Goal: Task Accomplishment & Management: Use online tool/utility

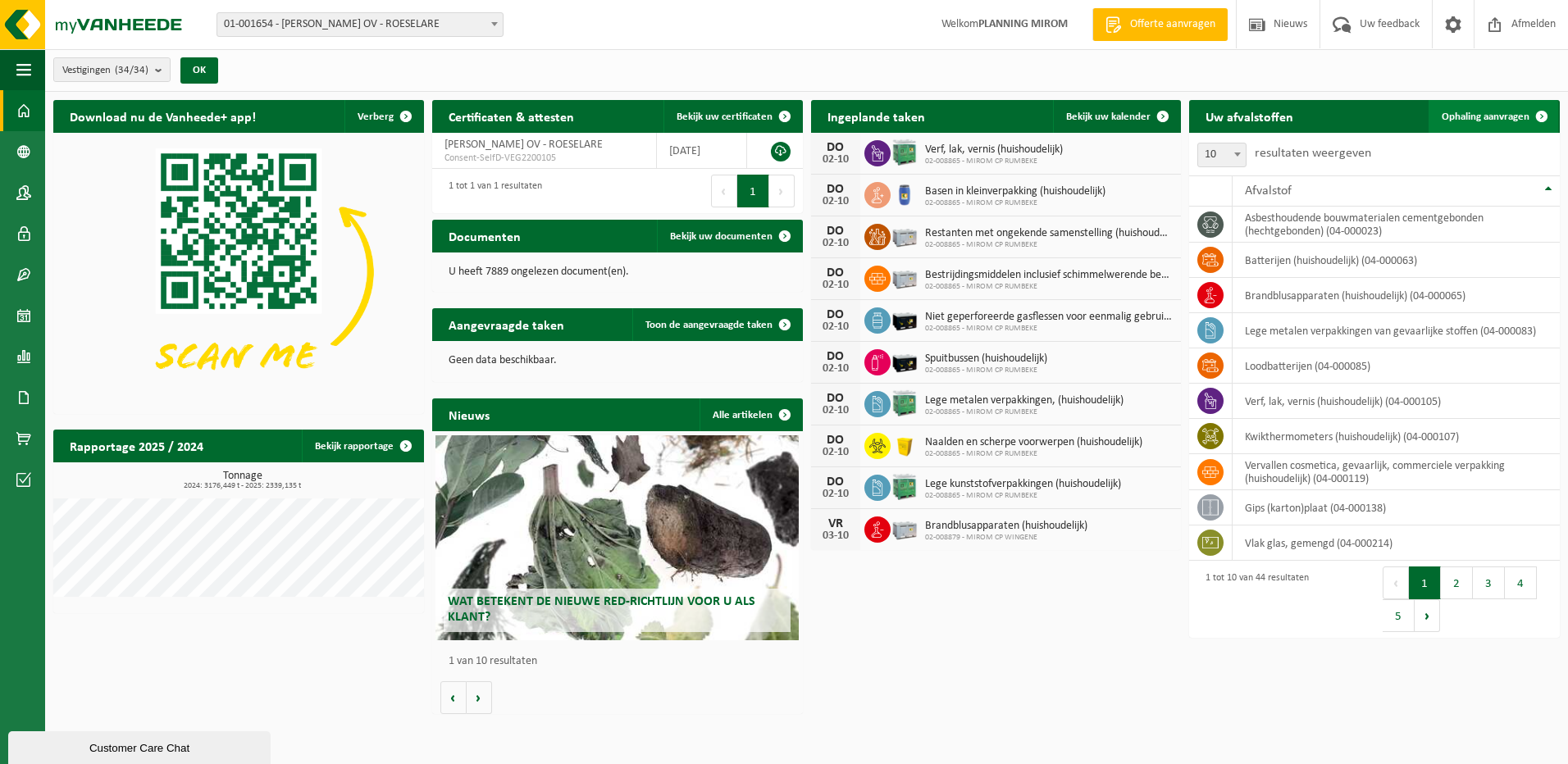
click at [1486, 113] on span "Ophaling aanvragen" at bounding box center [1486, 116] width 88 height 11
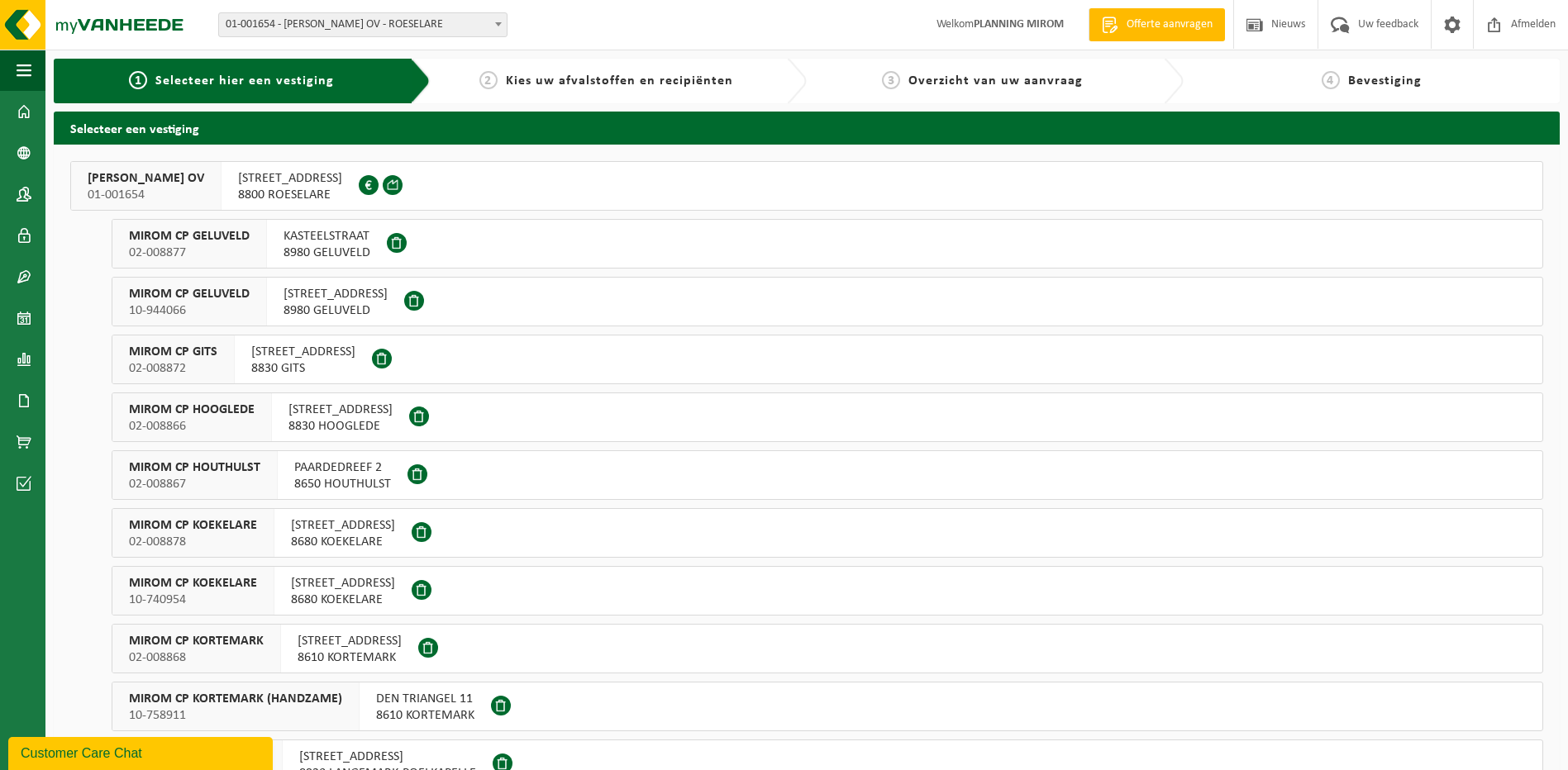
click at [300, 185] on span "OOSTNIEUWKERKSESTEENWEG 121" at bounding box center [290, 178] width 104 height 17
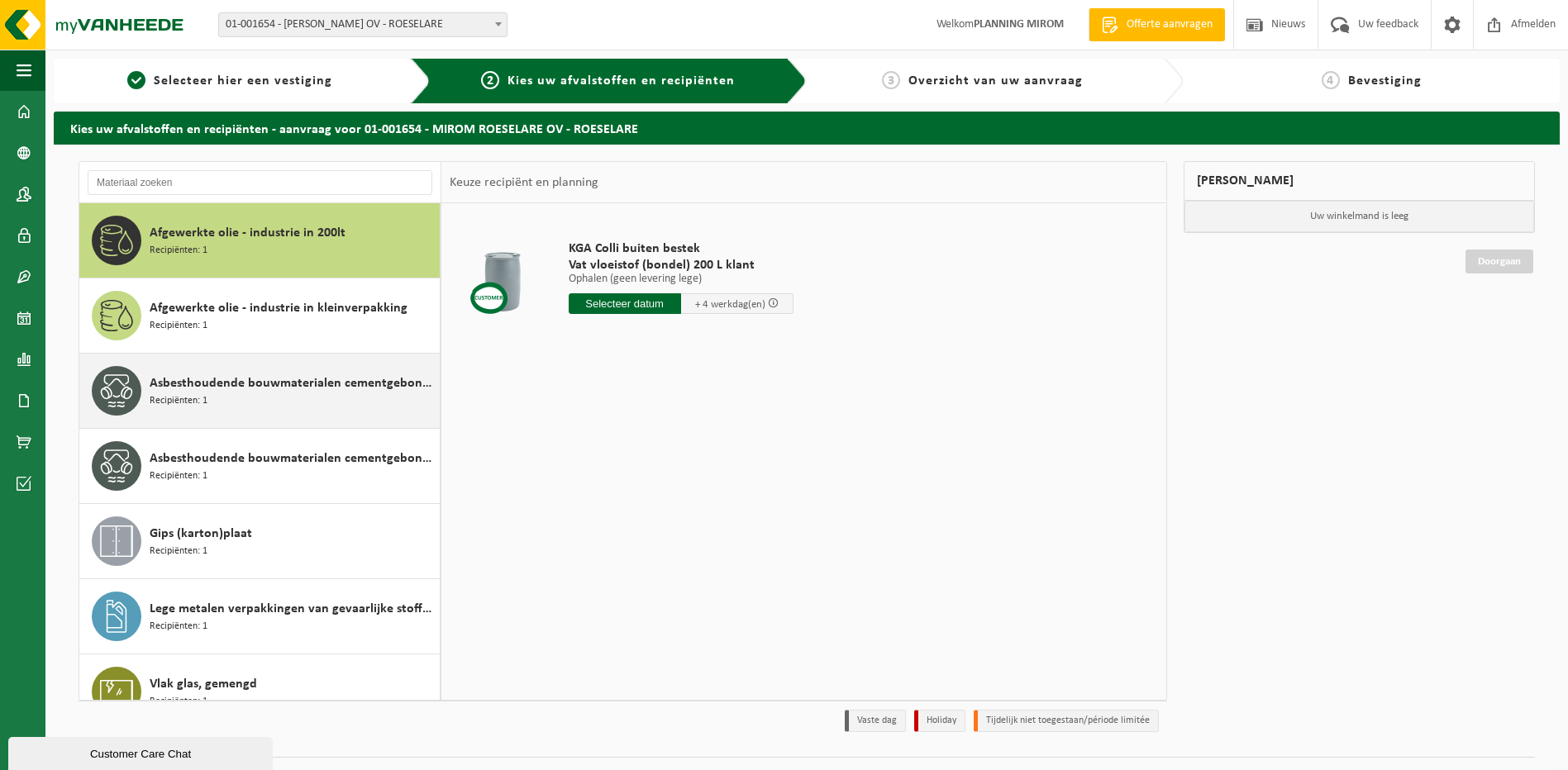
click at [235, 392] on span "Asbesthoudende bouwmaterialen cementgebonden (hechtgebonden)" at bounding box center [292, 383] width 286 height 20
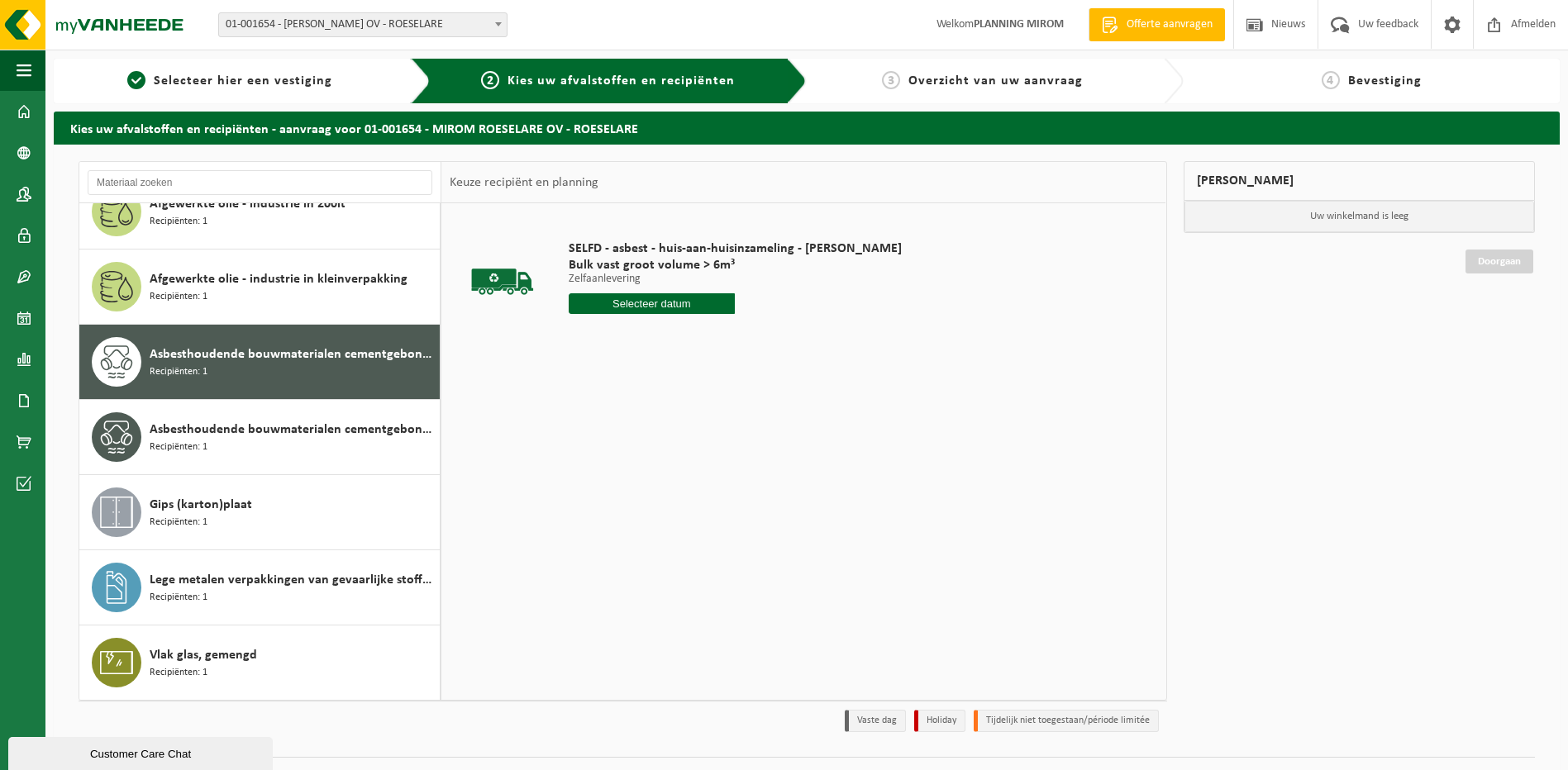
click at [648, 305] on input "text" at bounding box center [652, 304] width 167 height 21
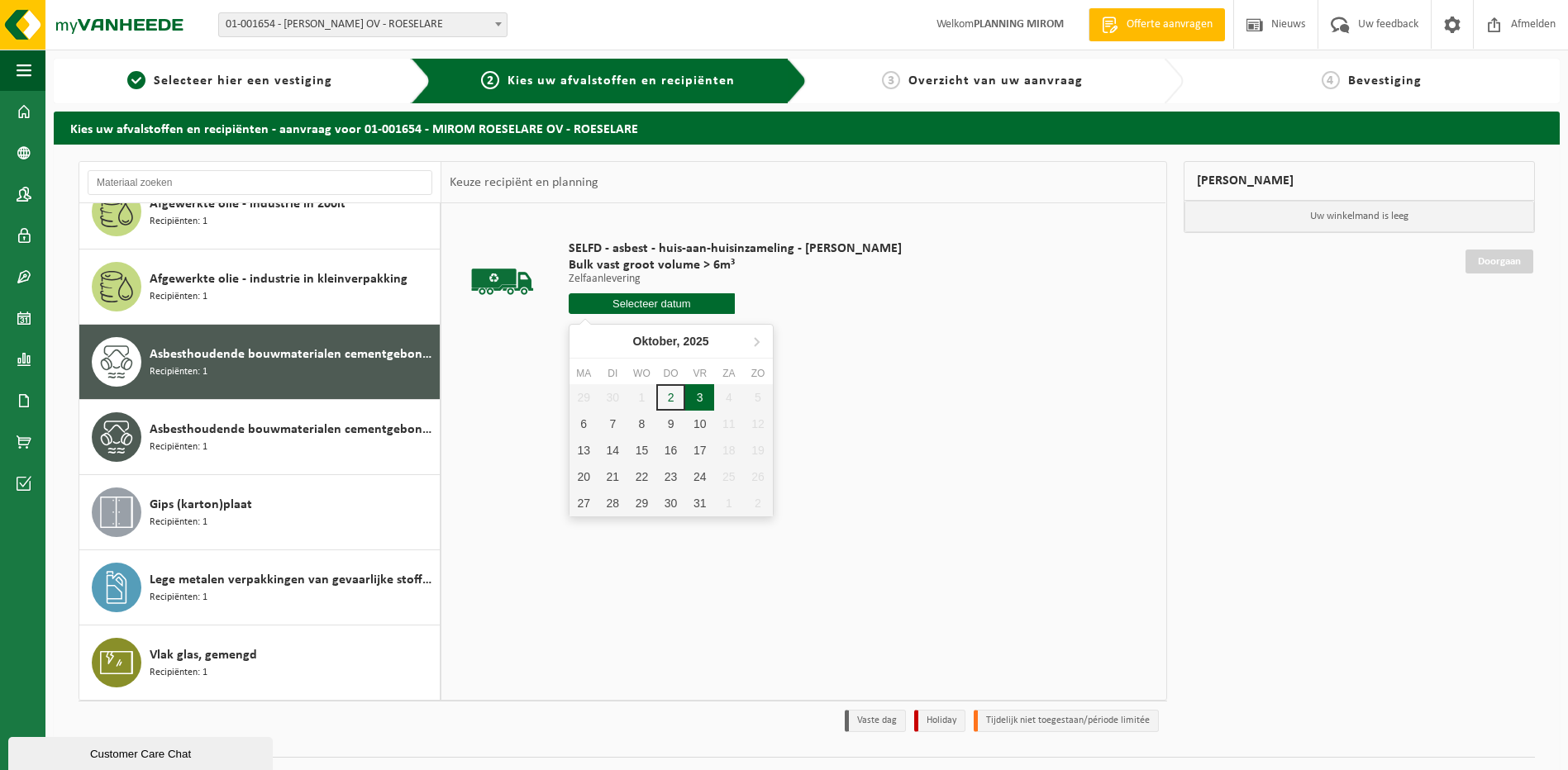
click at [698, 403] on div "3" at bounding box center [700, 397] width 29 height 27
type input "Van 2025-10-03"
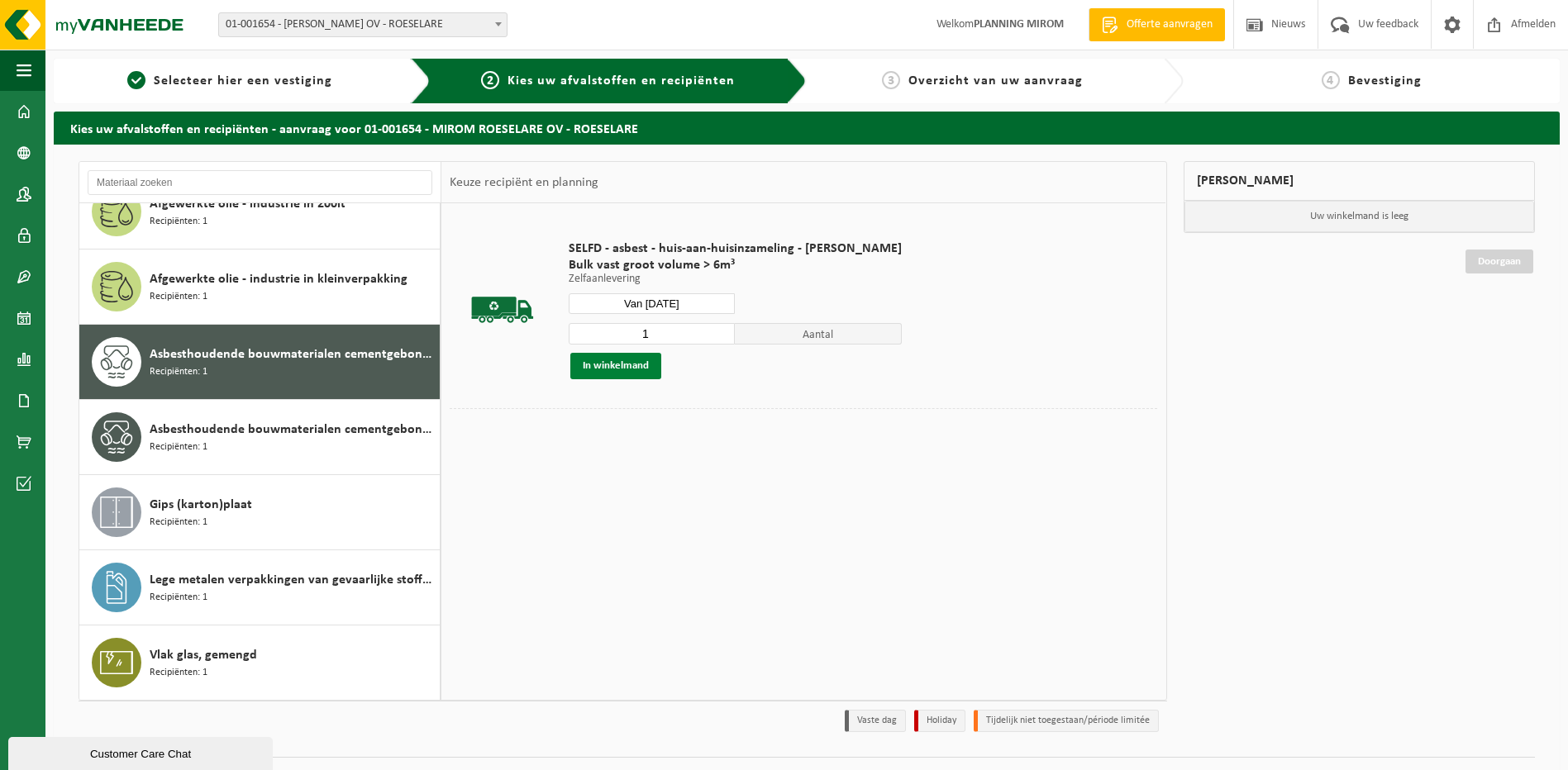
click at [610, 369] on button "In winkelmand" at bounding box center [616, 366] width 91 height 27
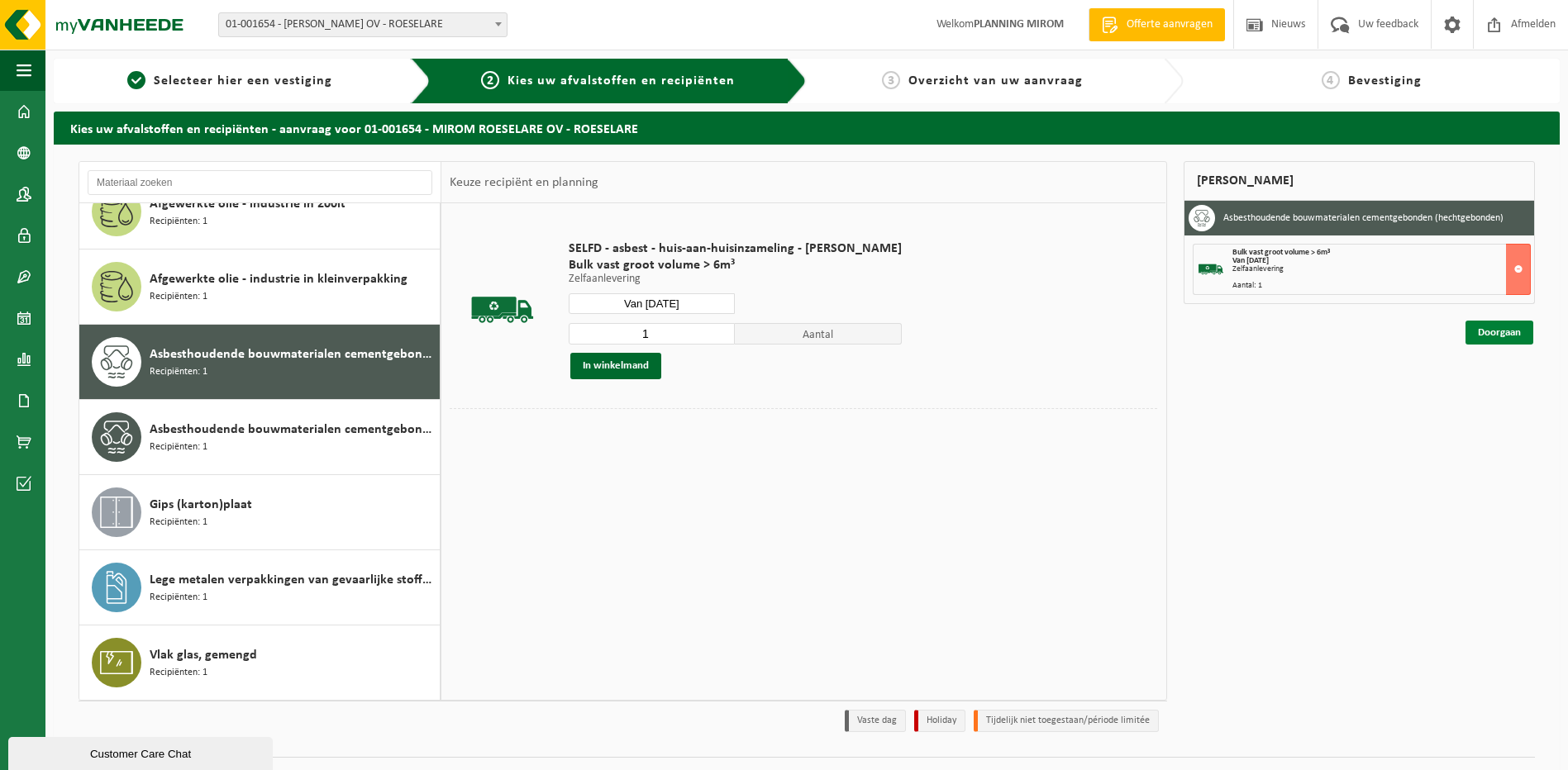
click at [1489, 339] on link "Doorgaan" at bounding box center [1500, 332] width 68 height 24
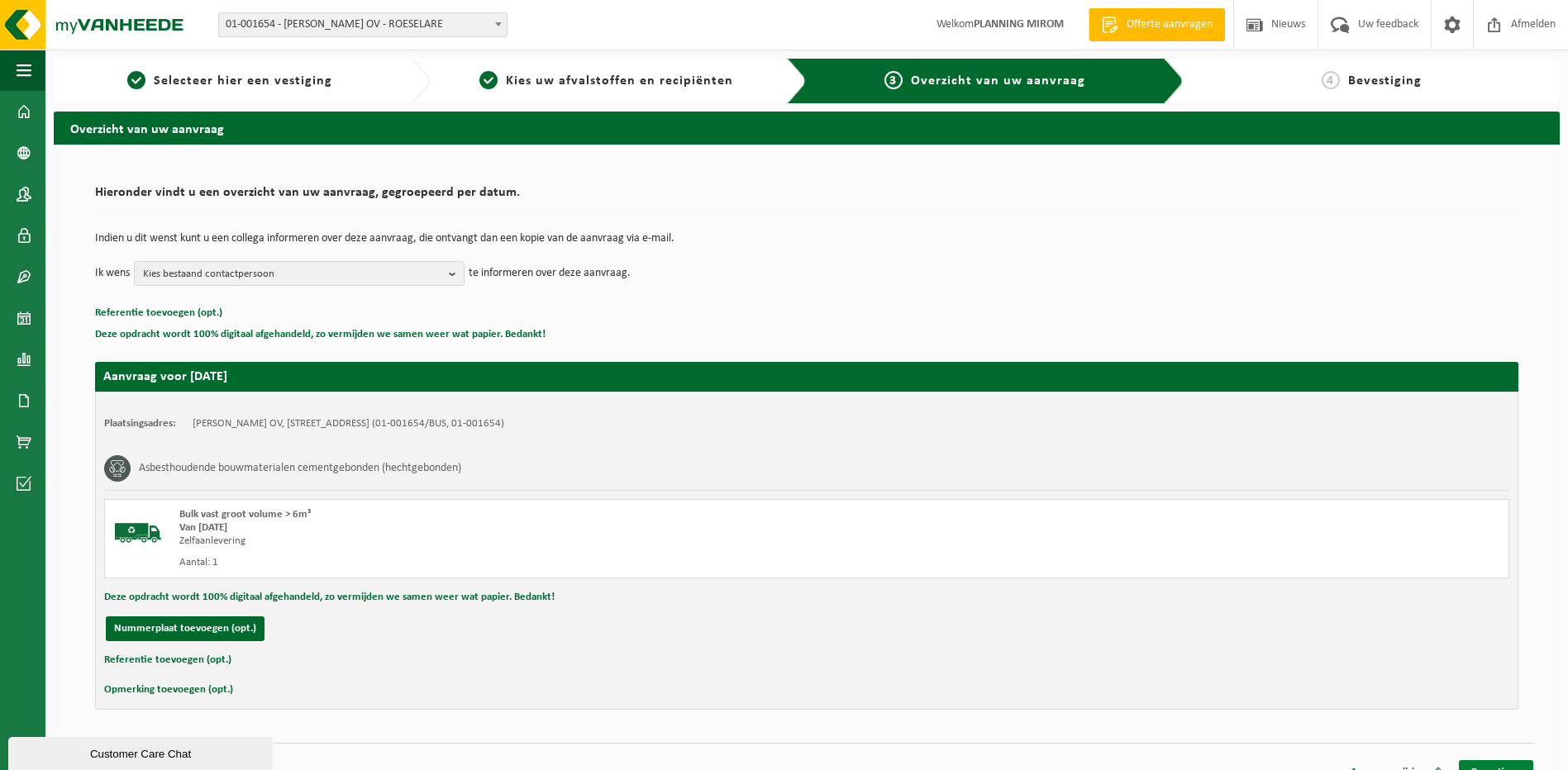
click at [1492, 763] on link "Bevestigen" at bounding box center [1497, 772] width 75 height 24
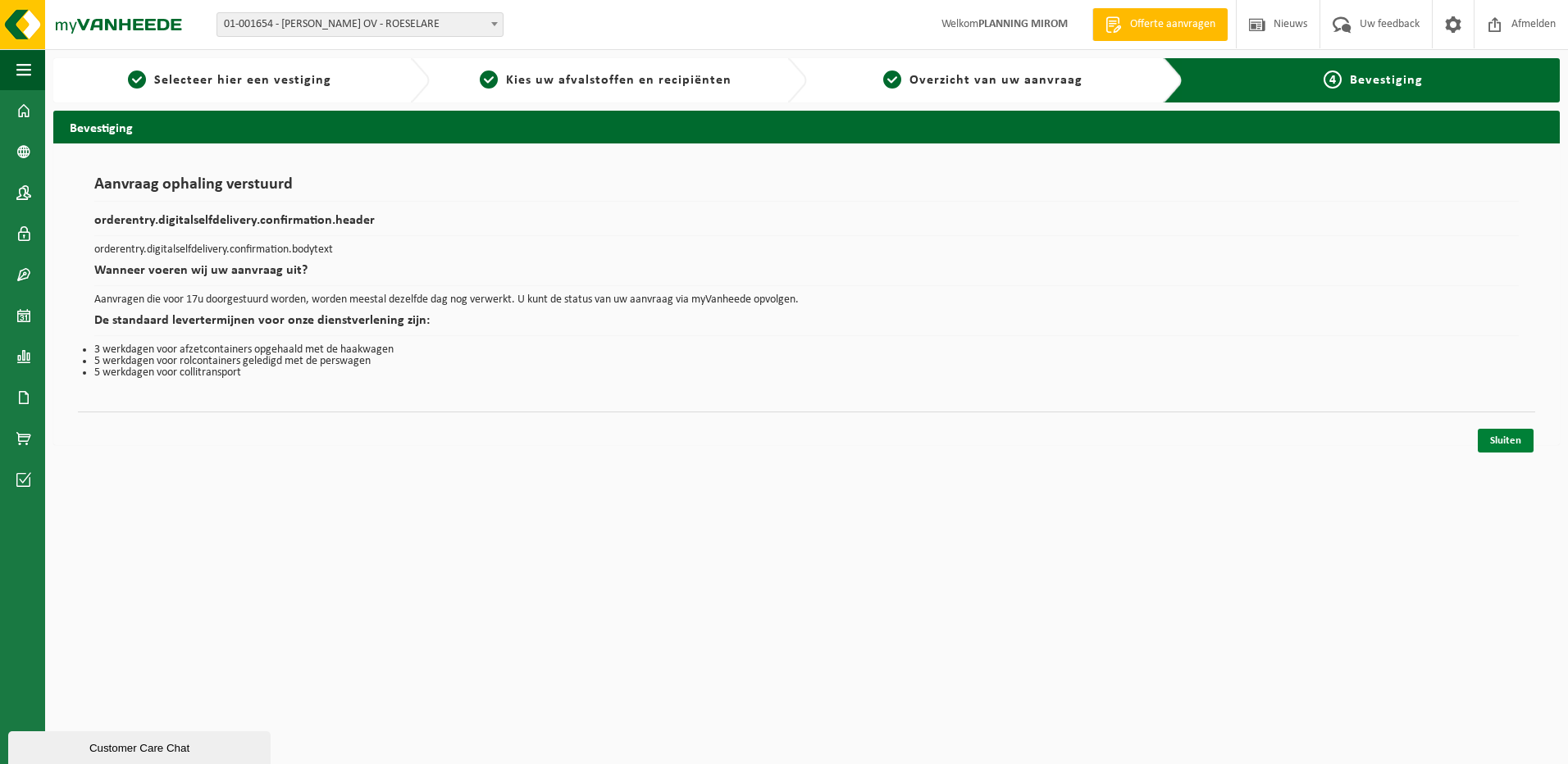
click at [1509, 445] on link "Sluiten" at bounding box center [1506, 440] width 56 height 24
